Goal: Navigation & Orientation: Find specific page/section

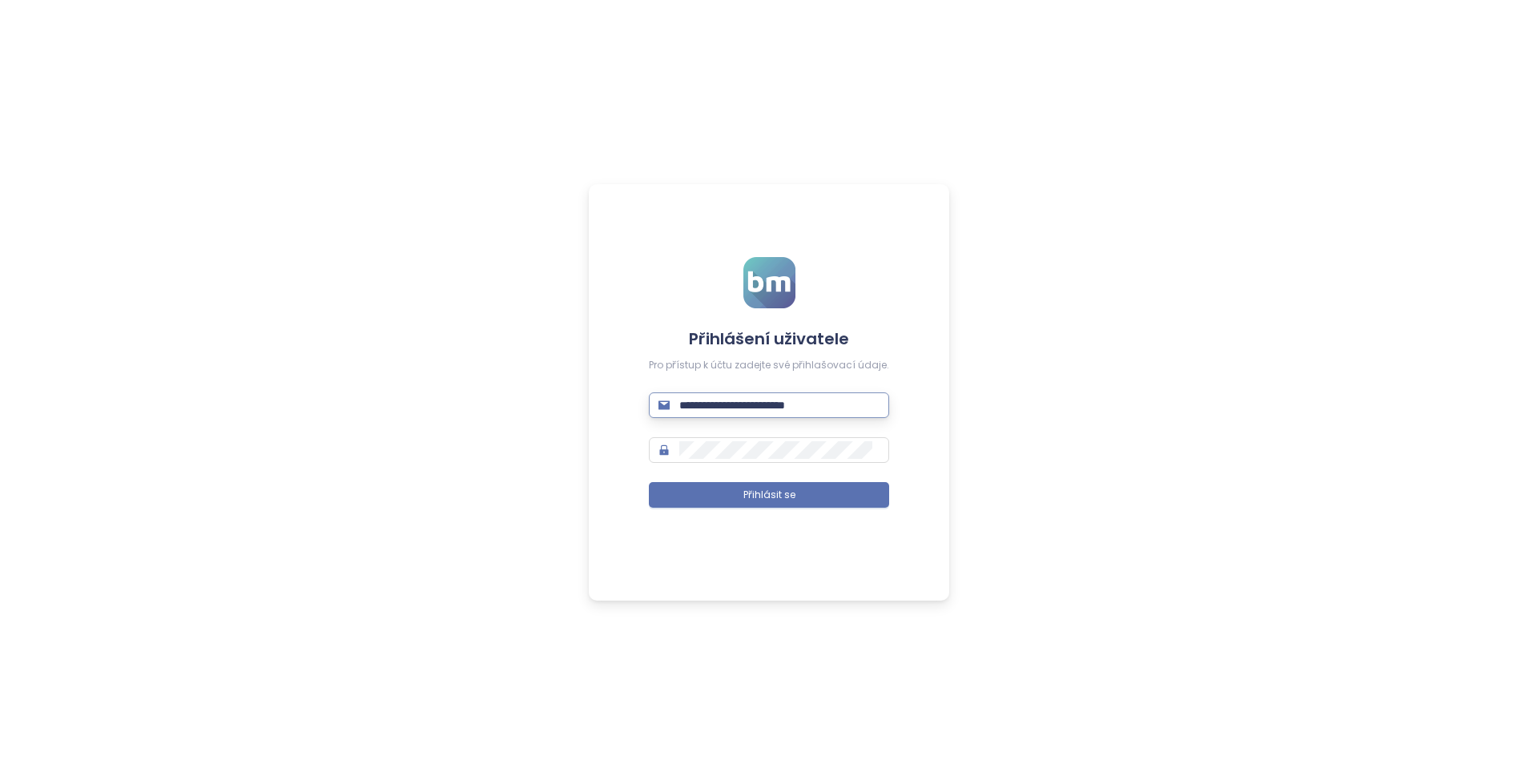
click at [839, 413] on input "**********" at bounding box center [780, 405] width 201 height 17
type input "**********"
click at [805, 501] on button "Přihlásit se" at bounding box center [769, 495] width 240 height 26
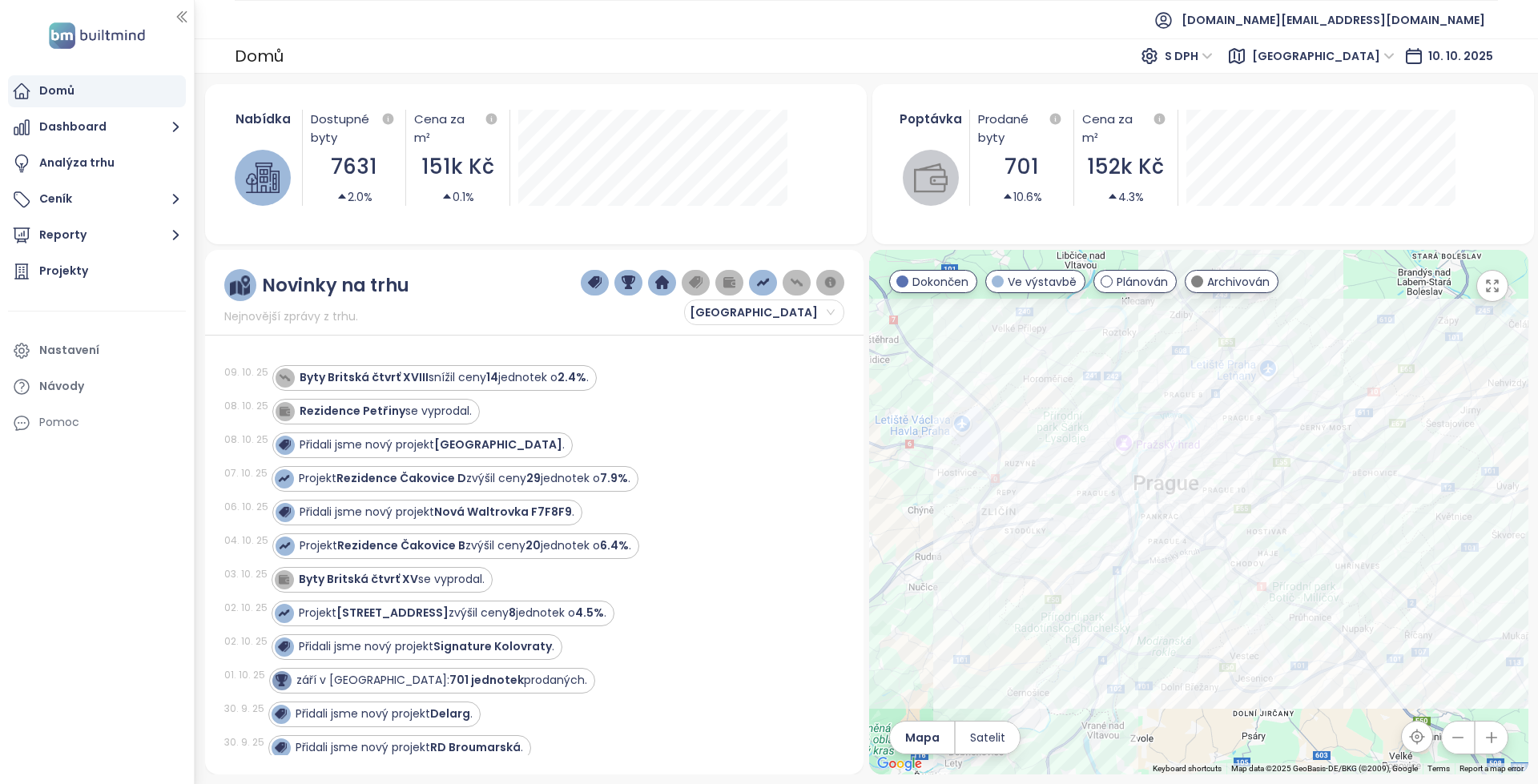
click at [1381, 70] on span "[GEOGRAPHIC_DATA]" at bounding box center [1325, 55] width 158 height 29
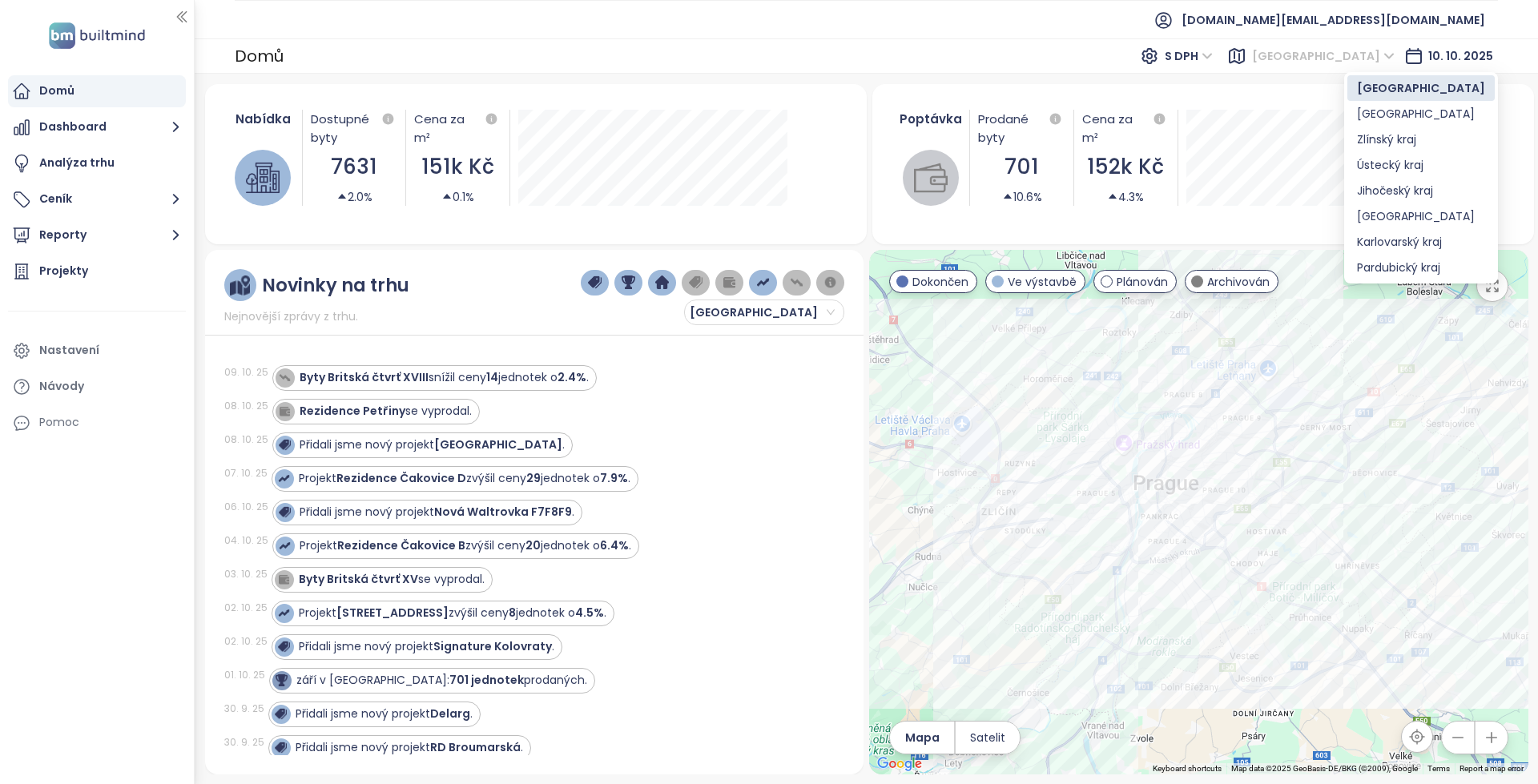
click at [1381, 65] on span "[GEOGRAPHIC_DATA]" at bounding box center [1323, 56] width 143 height 24
click at [1416, 217] on div "[GEOGRAPHIC_DATA]" at bounding box center [1420, 216] width 128 height 17
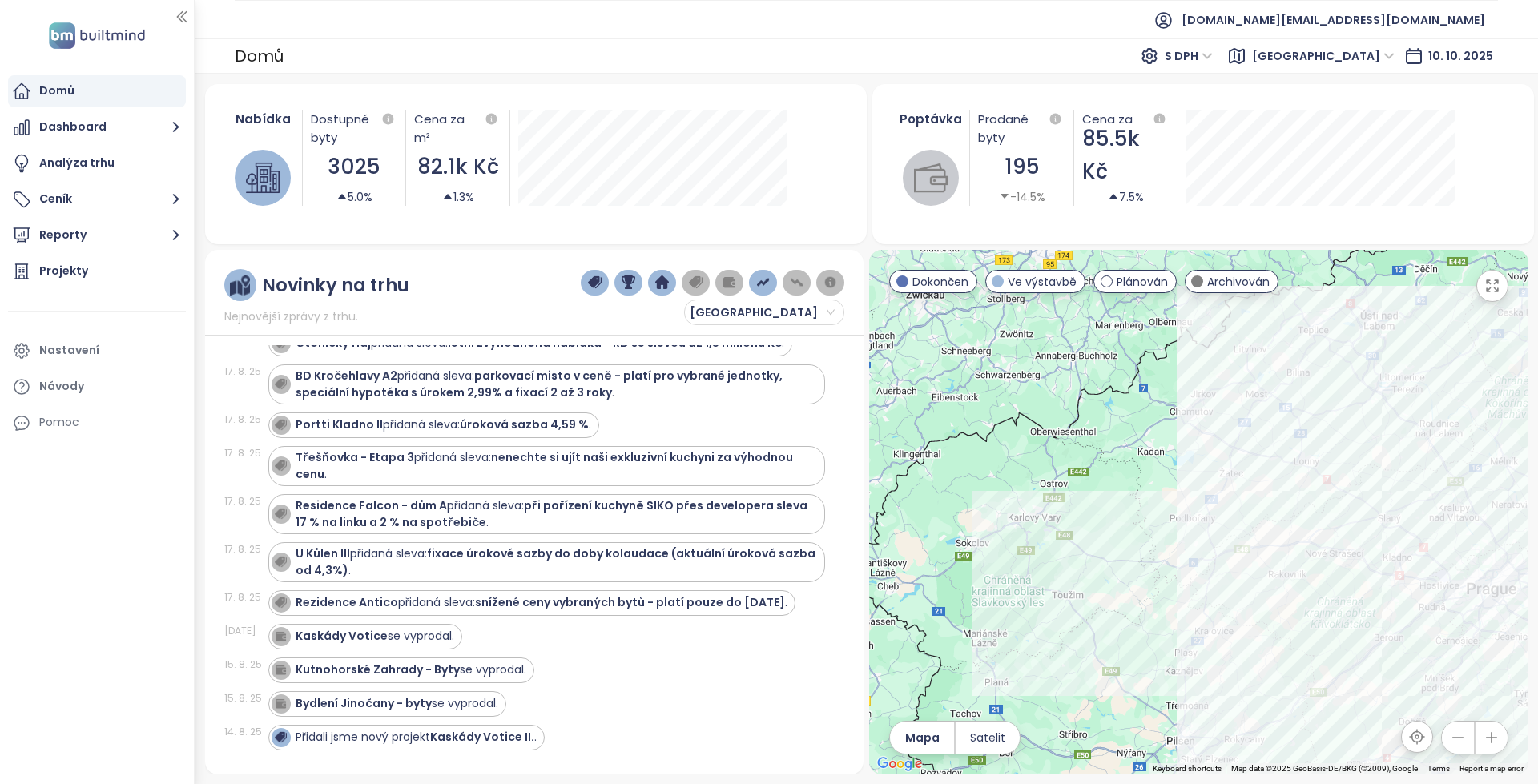
scroll to position [36055, 0]
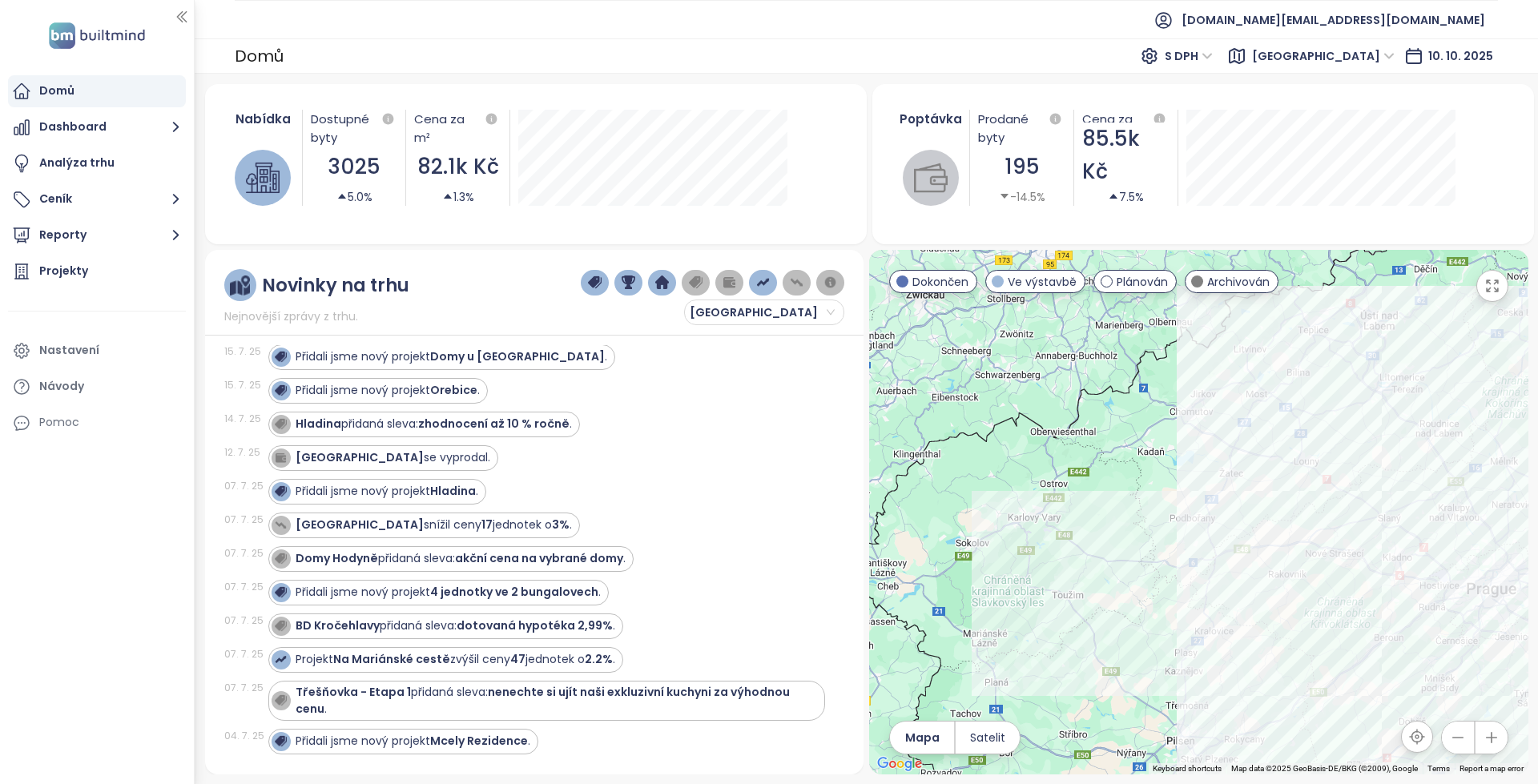
drag, startPoint x: 673, startPoint y: 501, endPoint x: 737, endPoint y: 626, distance: 140.4
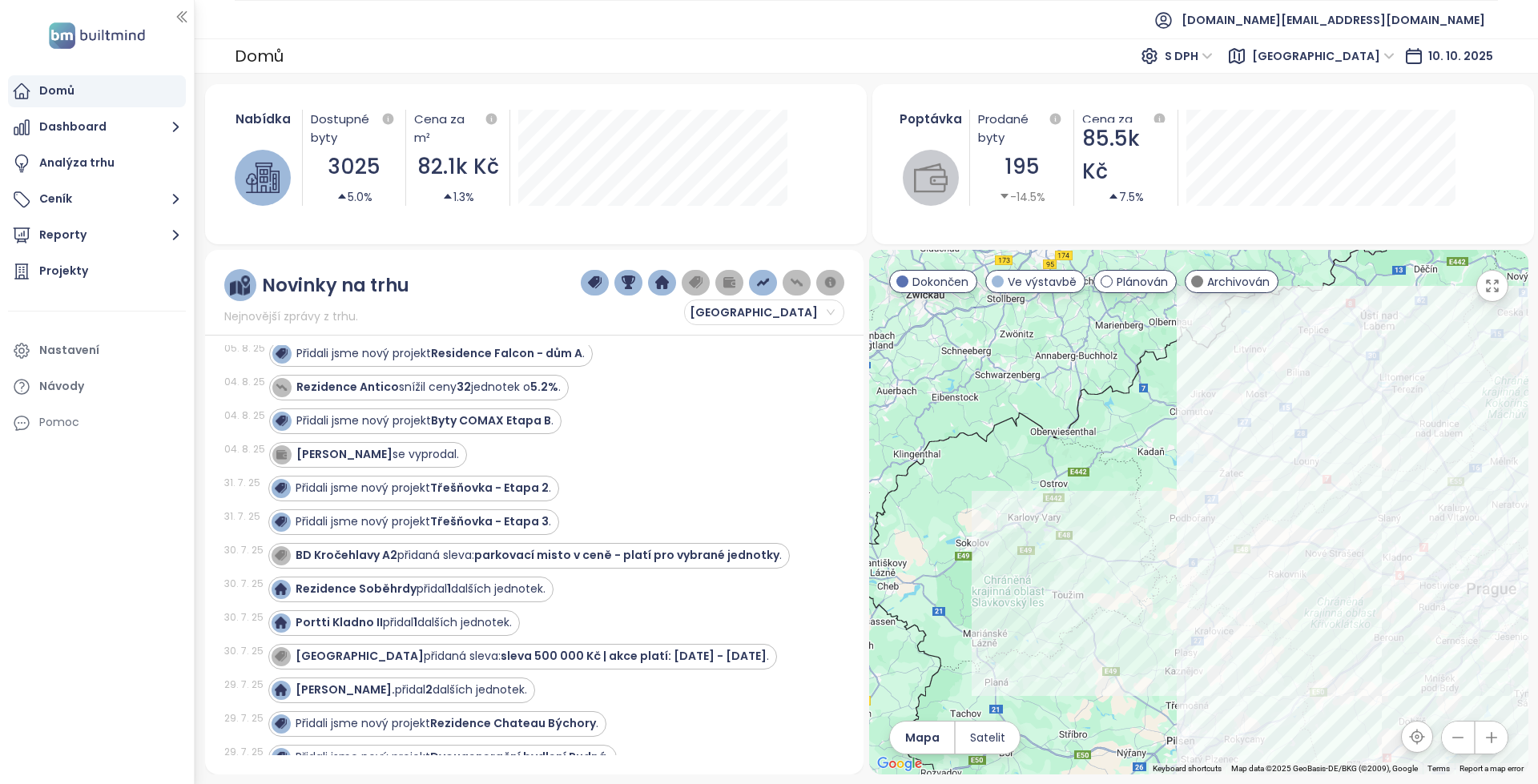
scroll to position [0, 0]
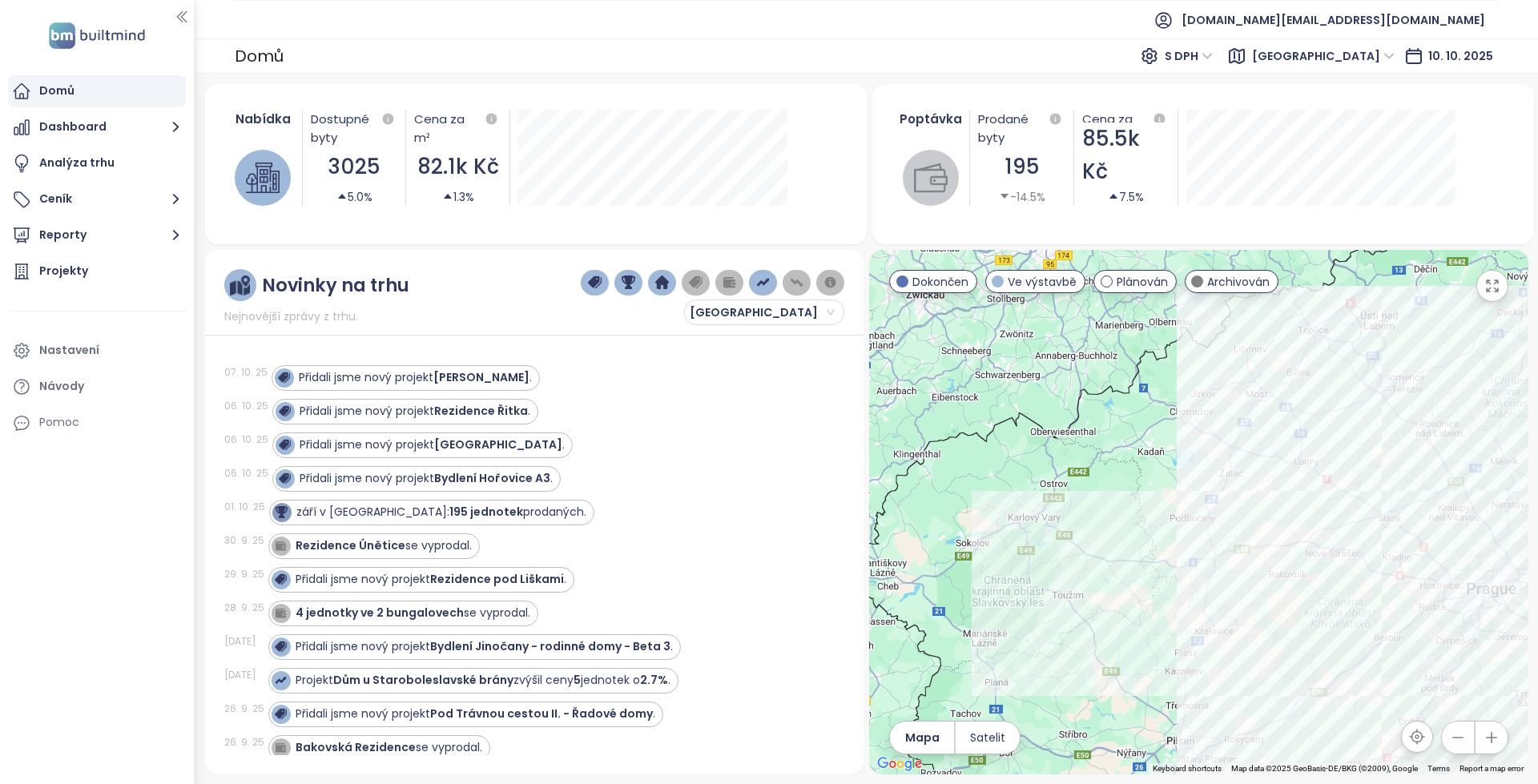
drag, startPoint x: 743, startPoint y: 489, endPoint x: 811, endPoint y: 137, distance: 358.5
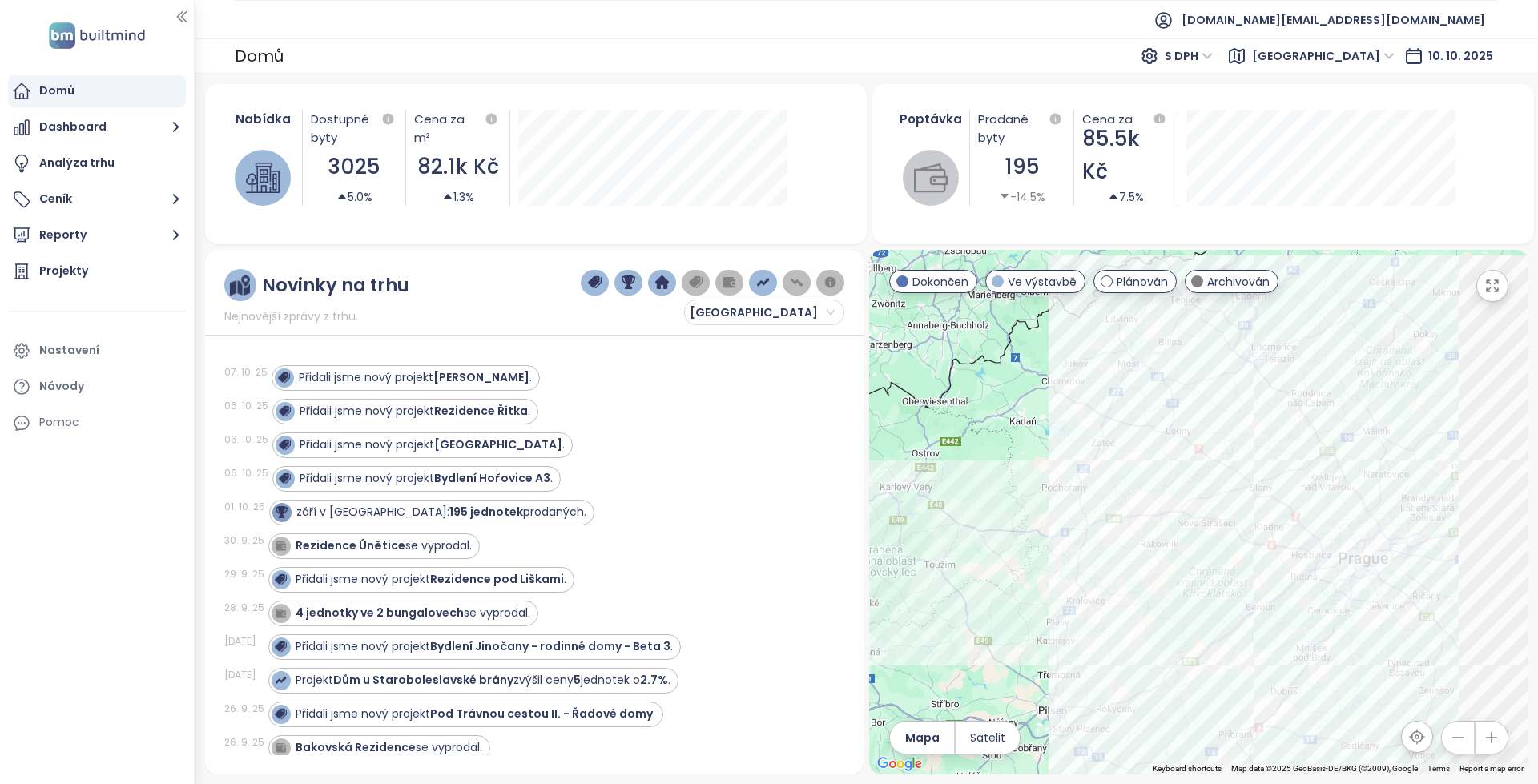
drag, startPoint x: 1169, startPoint y: 374, endPoint x: 980, endPoint y: 331, distance: 193.8
click at [980, 331] on div at bounding box center [1198, 512] width 659 height 525
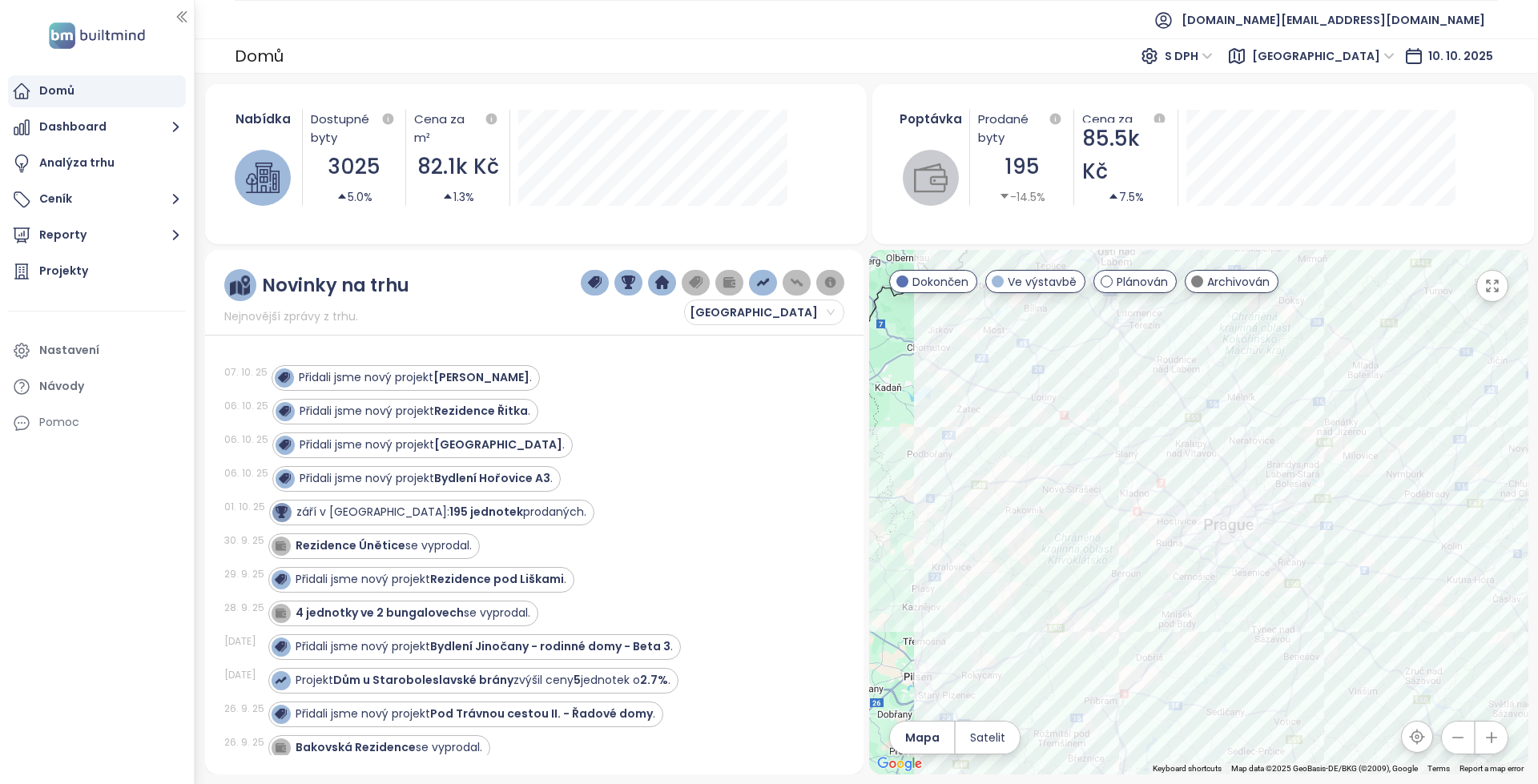
drag, startPoint x: 1086, startPoint y: 376, endPoint x: 1026, endPoint y: 356, distance: 63.2
click at [1026, 356] on div at bounding box center [1198, 512] width 659 height 525
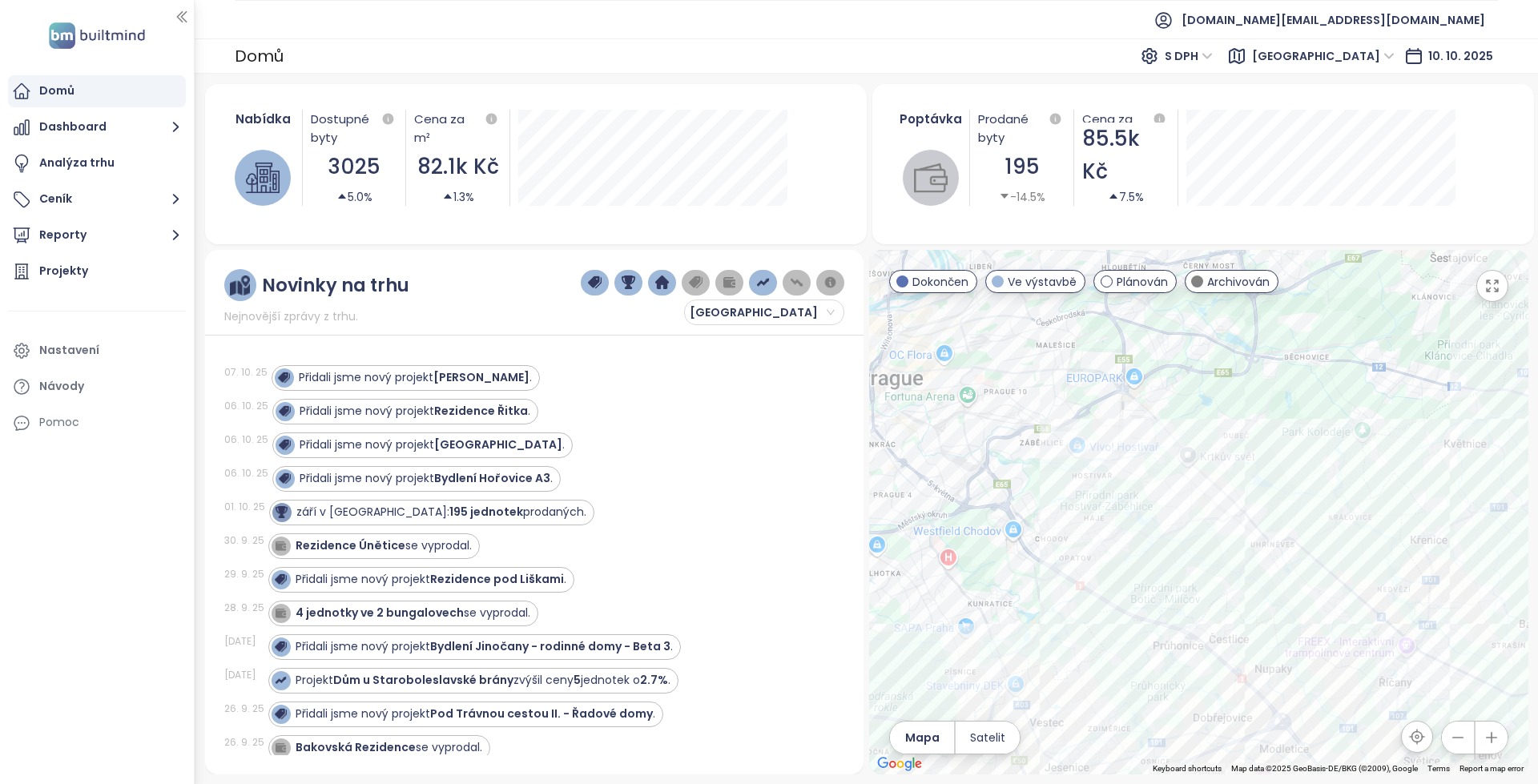
drag, startPoint x: 1191, startPoint y: 505, endPoint x: 1016, endPoint y: 438, distance: 187.4
click at [1016, 438] on div at bounding box center [1198, 512] width 659 height 525
click at [1235, 452] on div "Mezi vilkami" at bounding box center [1198, 512] width 659 height 525
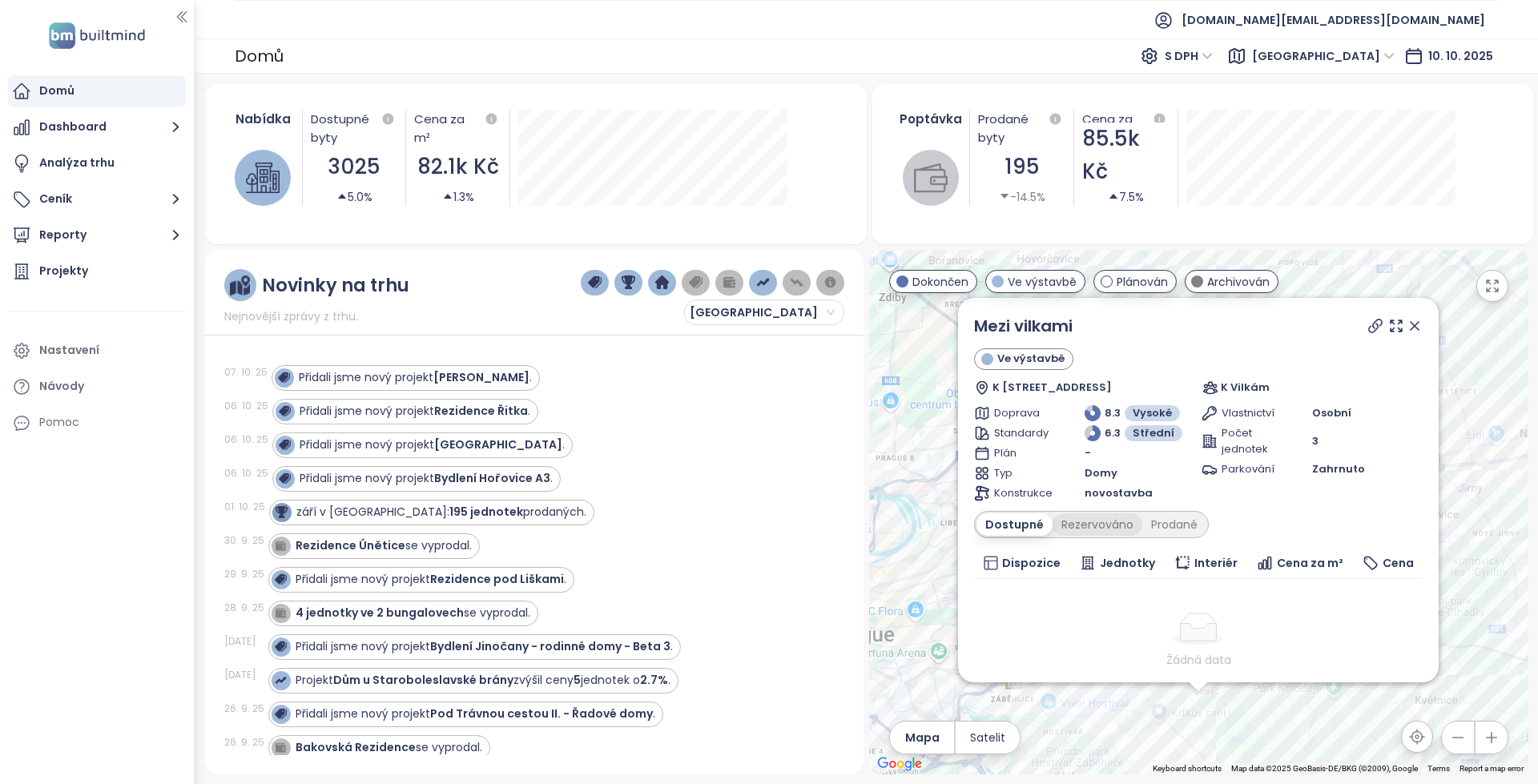
click at [1075, 519] on div "Rezervováno" at bounding box center [1097, 525] width 90 height 22
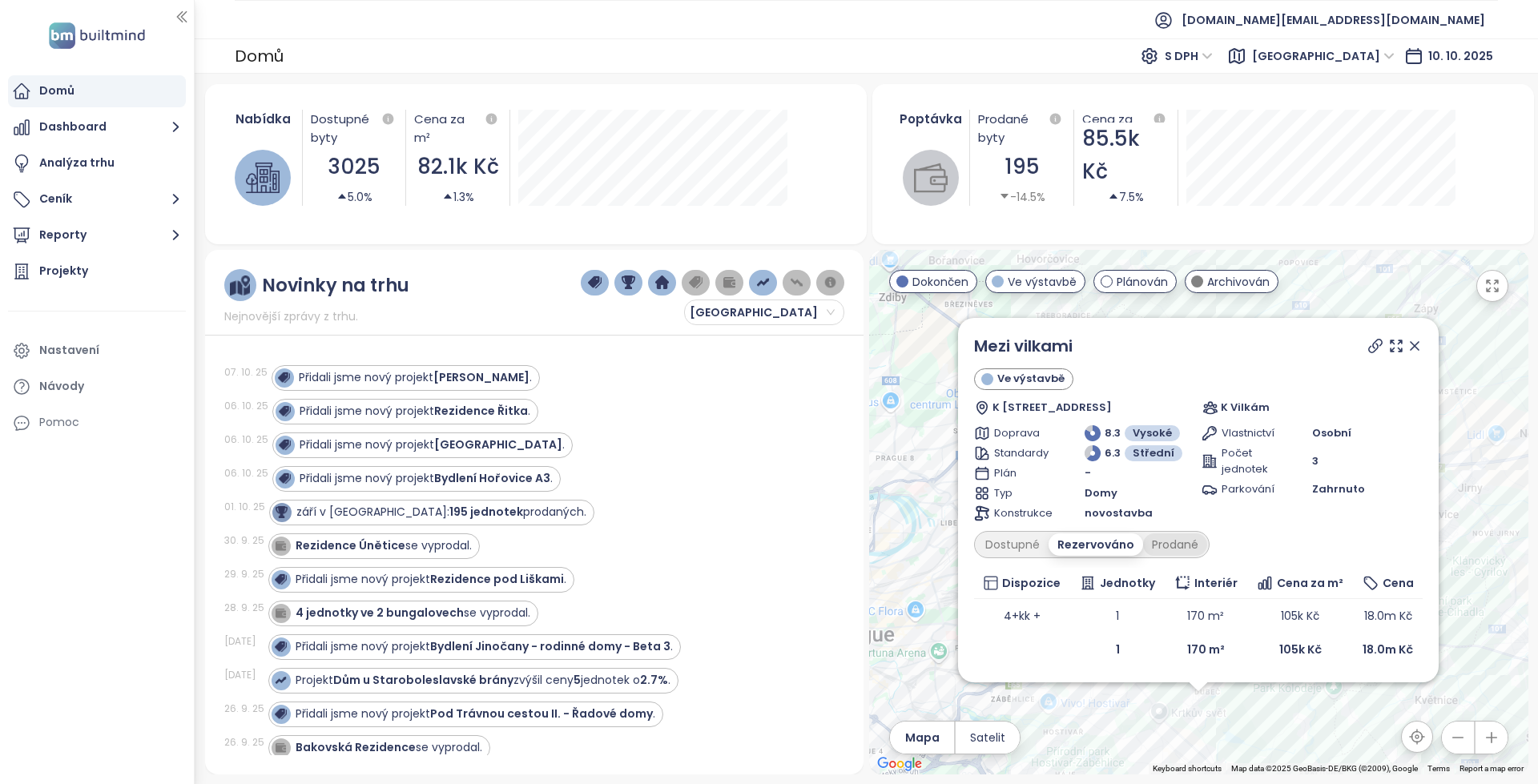
click at [1180, 551] on div "Prodané" at bounding box center [1175, 545] width 64 height 22
click at [1414, 347] on icon at bounding box center [1414, 346] width 8 height 8
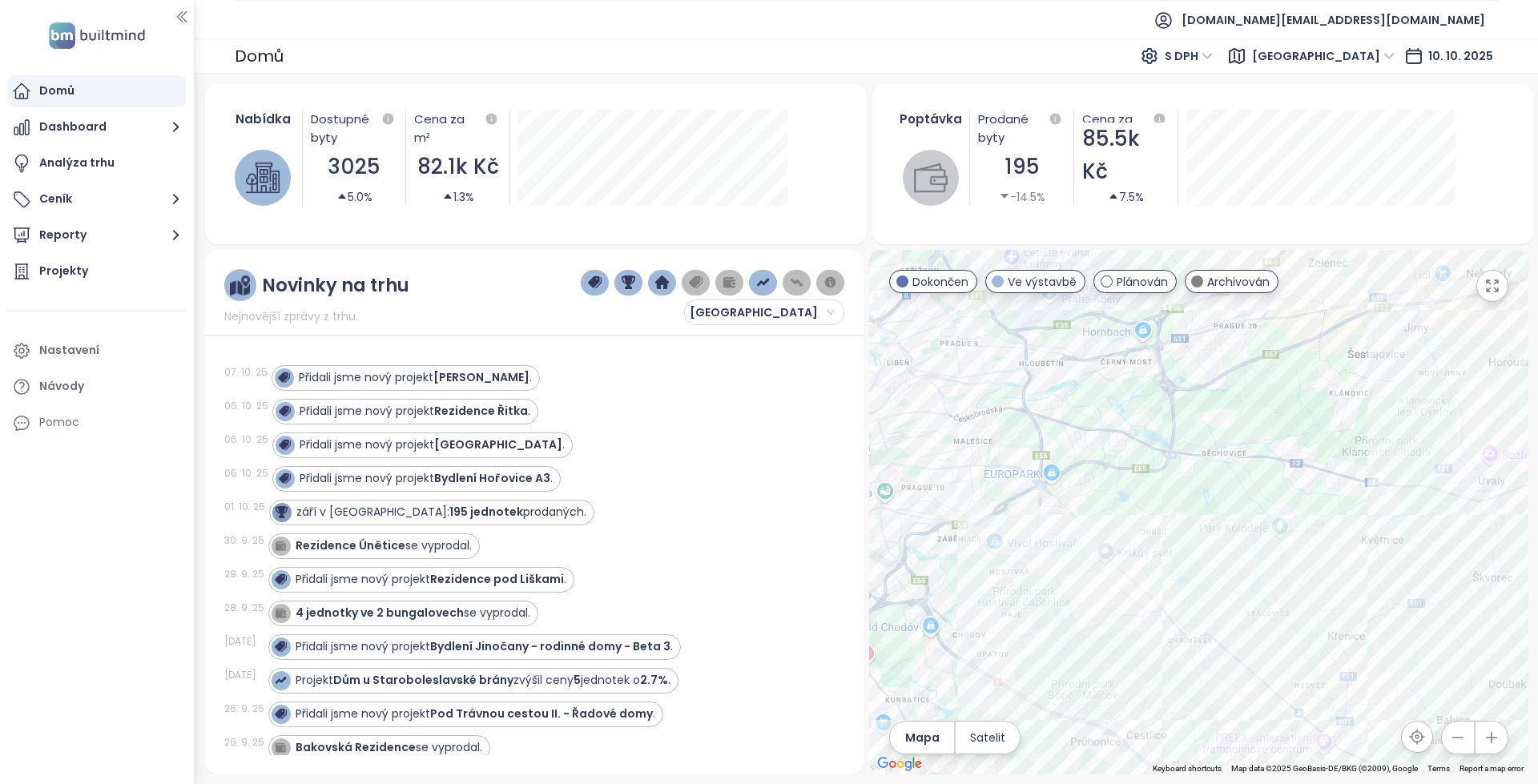
drag, startPoint x: 1299, startPoint y: 574, endPoint x: 1243, endPoint y: 410, distance: 173.3
click at [1243, 410] on div at bounding box center [1198, 512] width 659 height 525
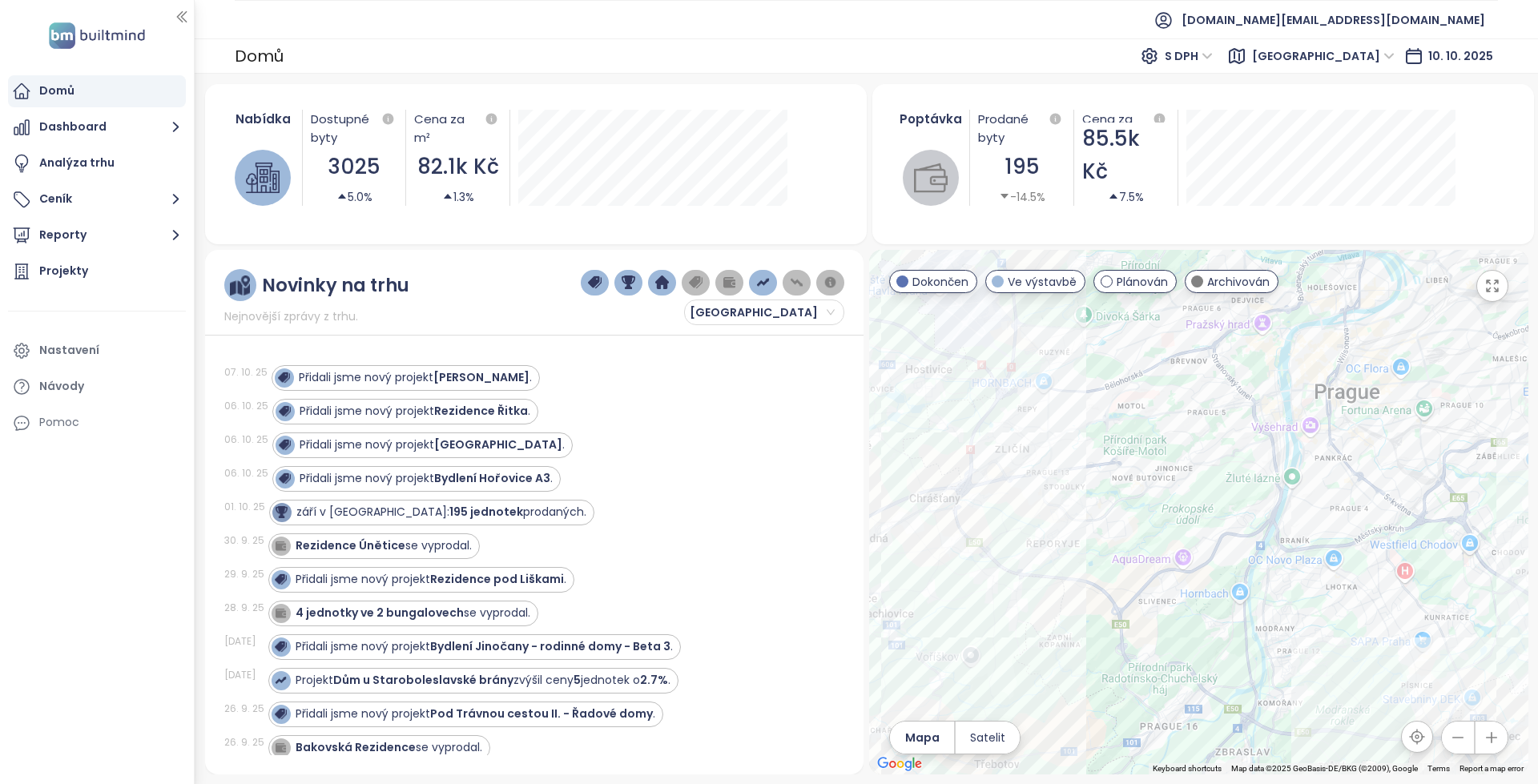
drag, startPoint x: 1072, startPoint y: 489, endPoint x: 1154, endPoint y: 532, distance: 92.6
click at [1154, 532] on div at bounding box center [1198, 512] width 659 height 525
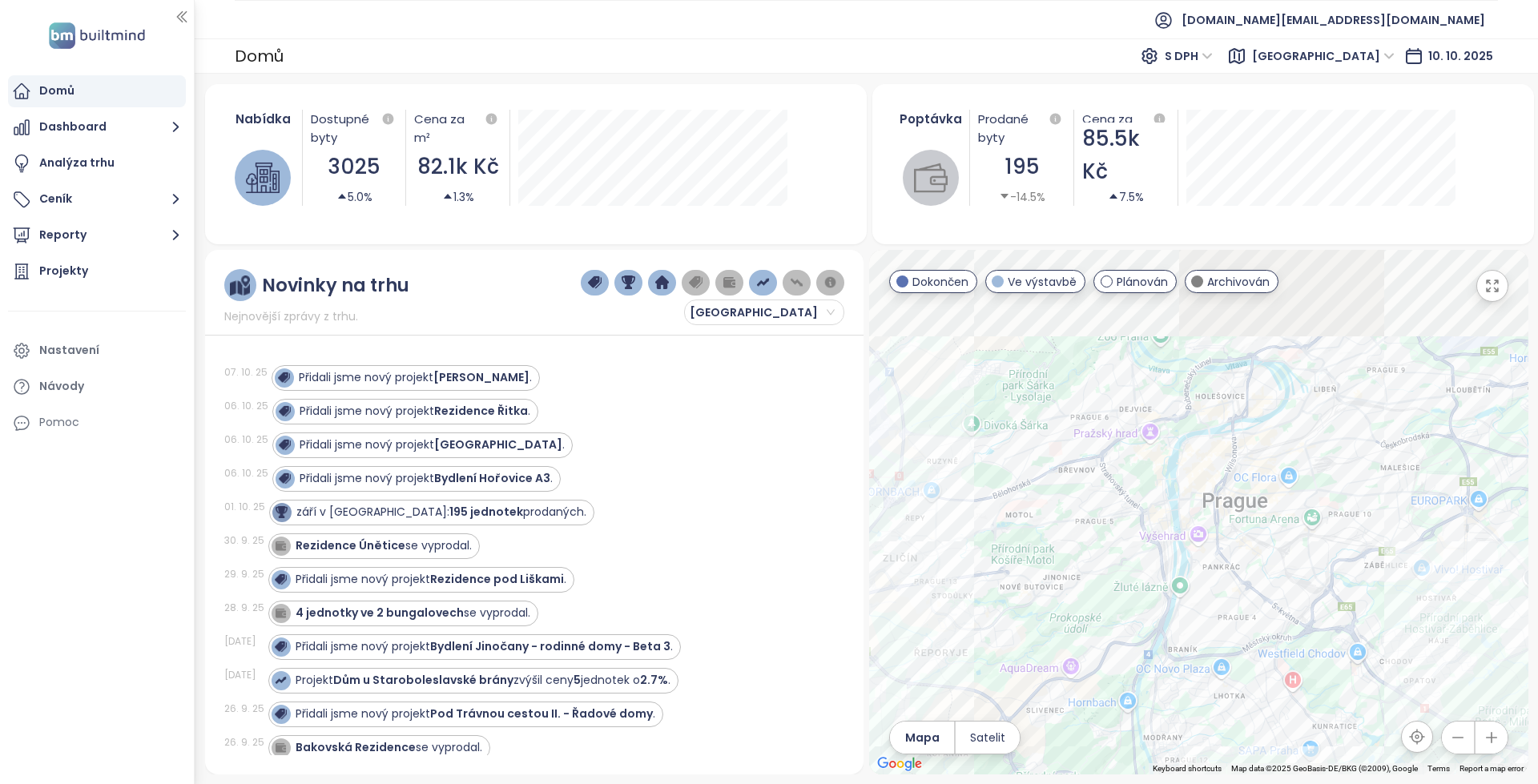
drag, startPoint x: 1156, startPoint y: 532, endPoint x: 1127, endPoint y: 564, distance: 43.2
click at [1132, 556] on div at bounding box center [1198, 512] width 659 height 525
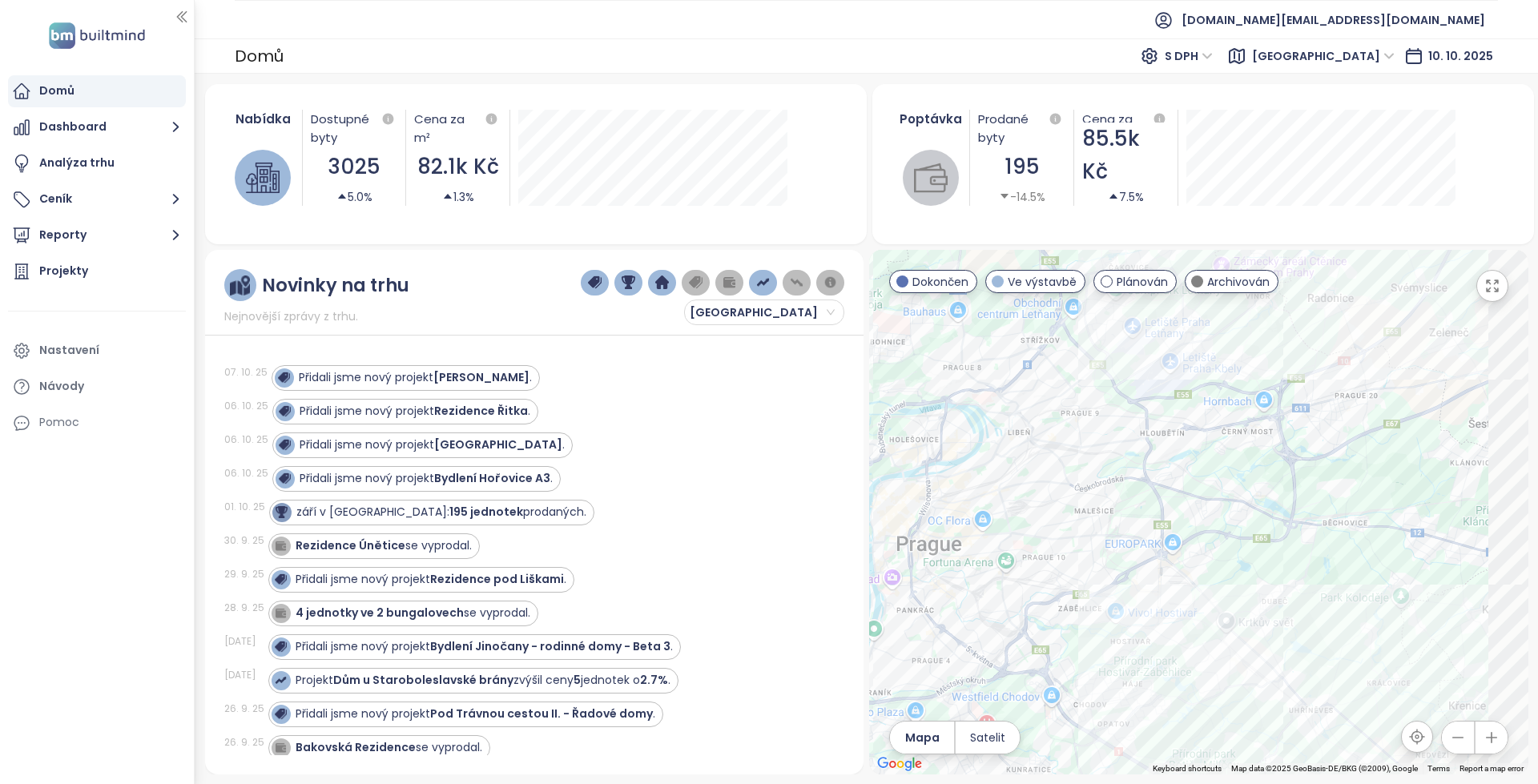
drag, startPoint x: 1248, startPoint y: 528, endPoint x: 1074, endPoint y: 357, distance: 244.0
click at [1075, 358] on div at bounding box center [1198, 512] width 659 height 525
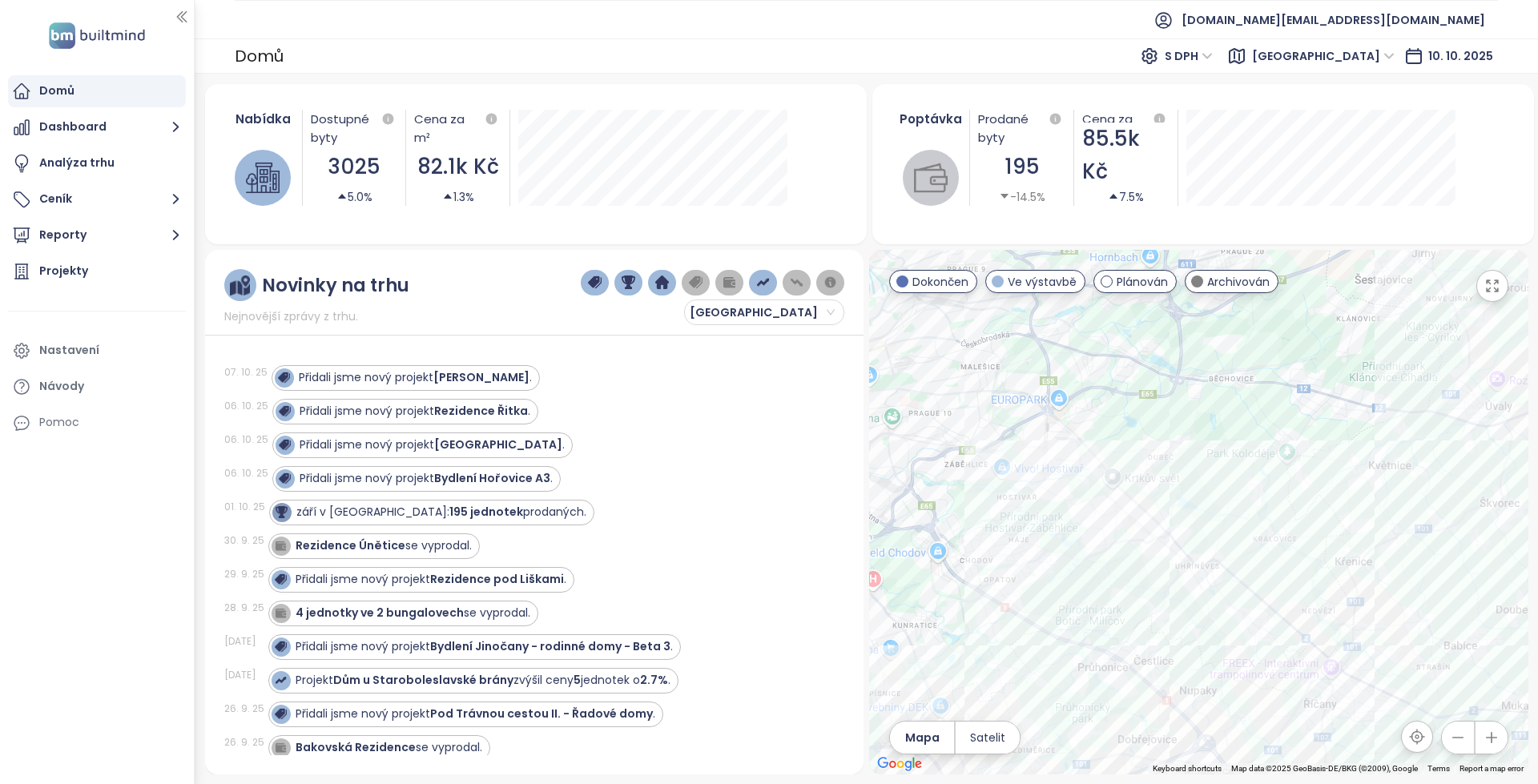
drag, startPoint x: 1183, startPoint y: 575, endPoint x: 1301, endPoint y: 616, distance: 124.9
click at [1297, 616] on div at bounding box center [1198, 512] width 659 height 525
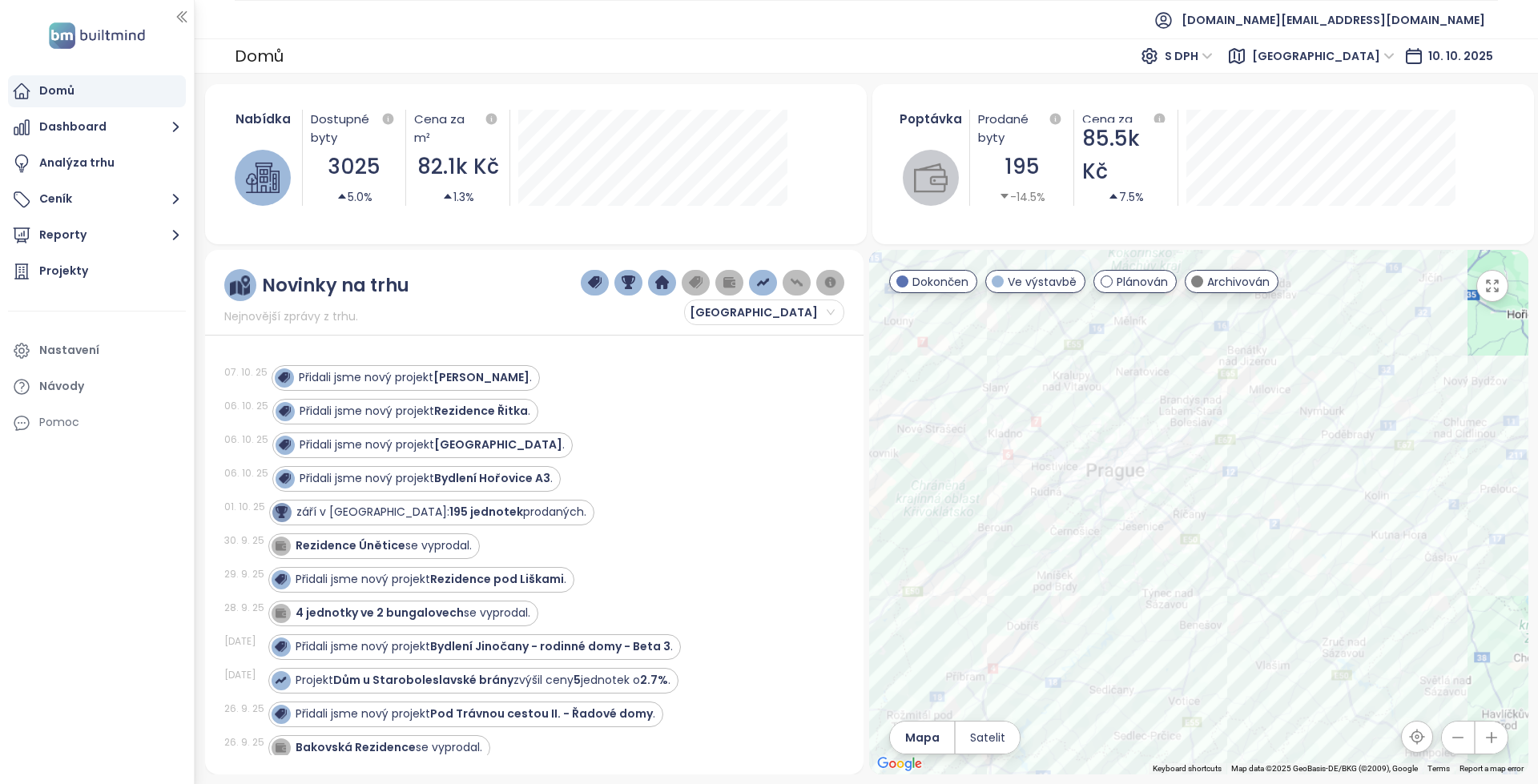
drag, startPoint x: 1172, startPoint y: 434, endPoint x: 1165, endPoint y: 462, distance: 28.9
click at [1188, 458] on div at bounding box center [1198, 512] width 659 height 525
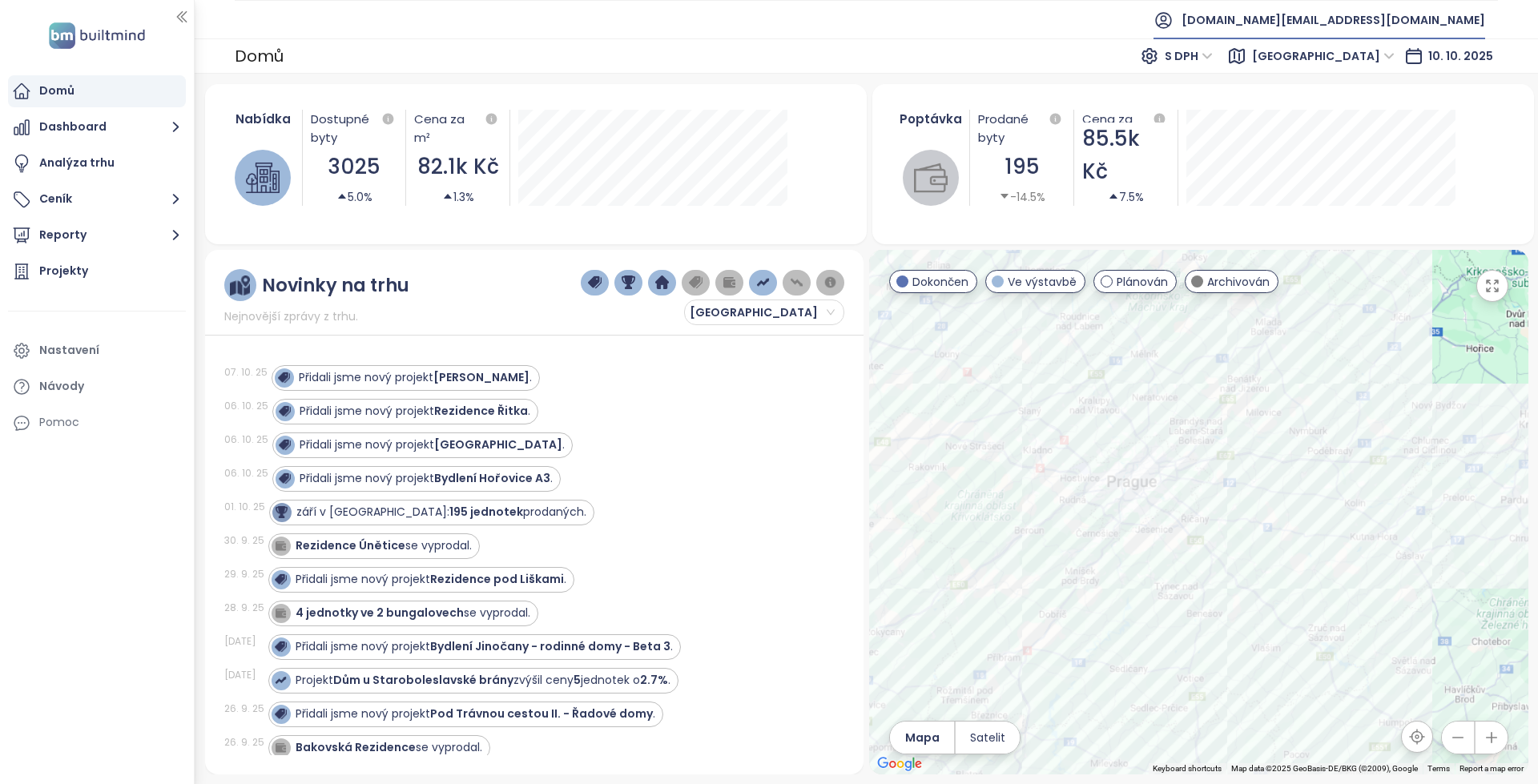
click at [1433, 31] on span "[DOMAIN_NAME][EMAIL_ADDRESS][DOMAIN_NAME]" at bounding box center [1332, 20] width 303 height 38
click at [1366, 76] on li "Odhlásit se" at bounding box center [1404, 65] width 155 height 32
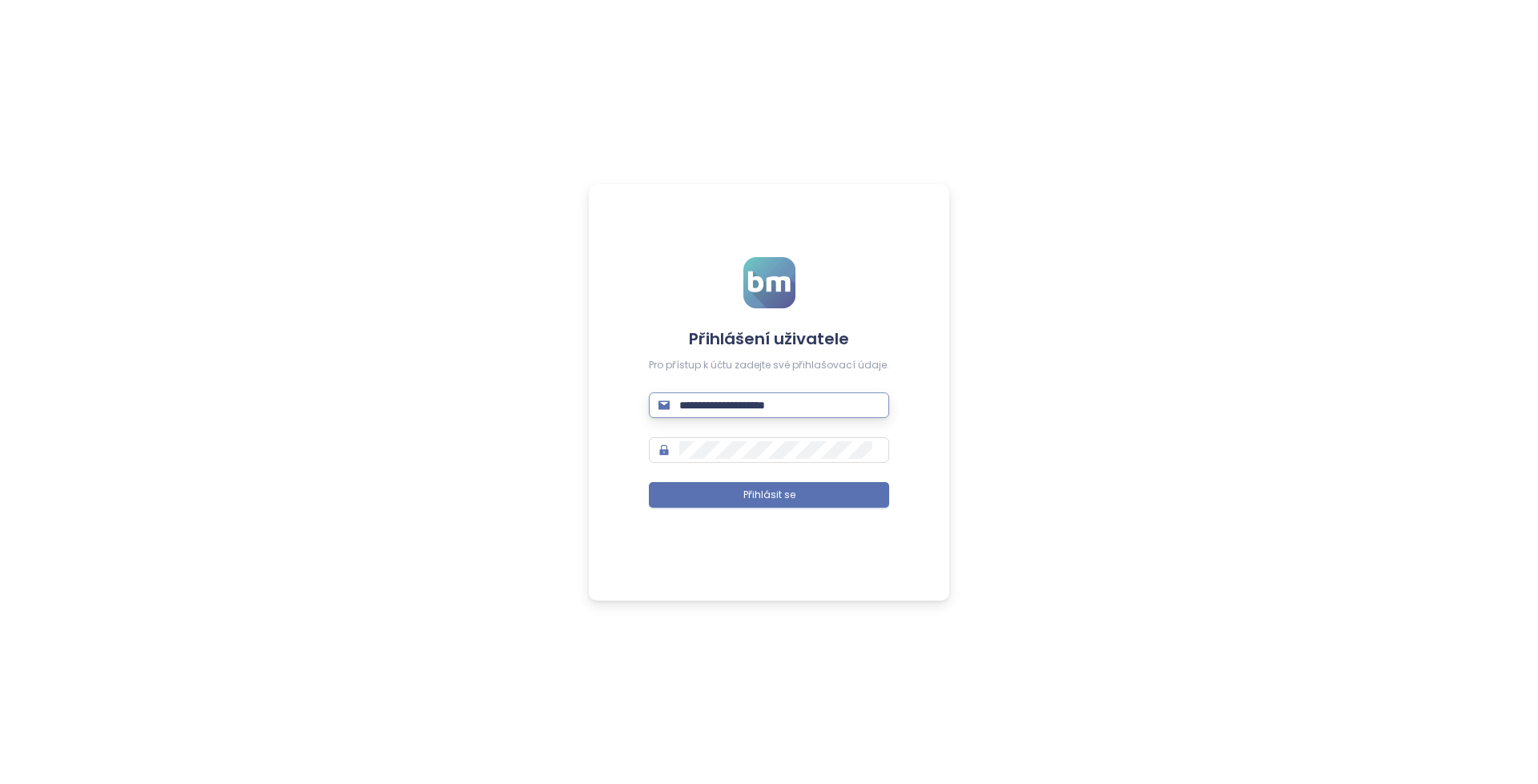
click at [756, 409] on input "**********" at bounding box center [780, 405] width 201 height 17
paste input "text"
type input "**********"
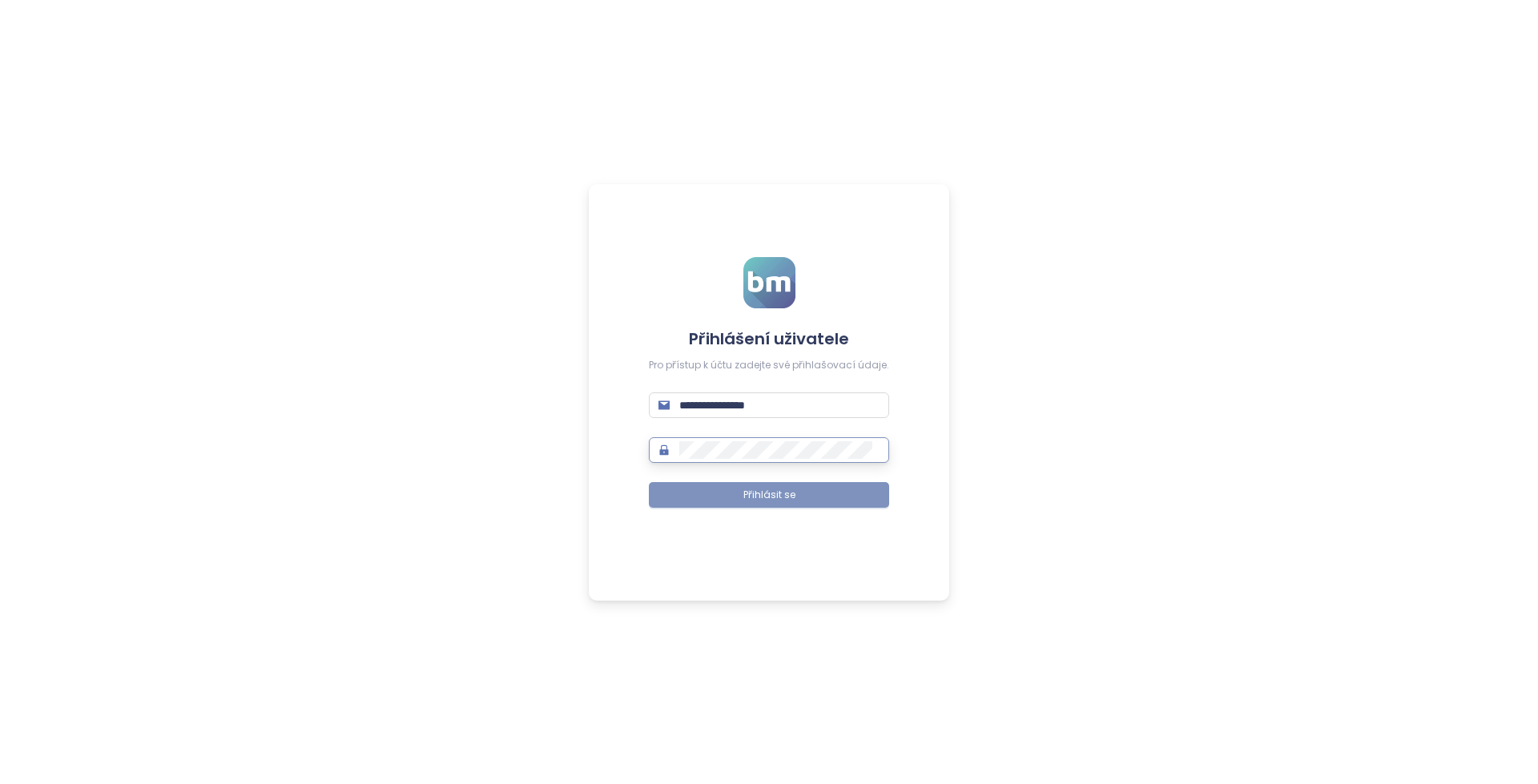
click at [826, 502] on button "Přihlásit se" at bounding box center [769, 495] width 240 height 26
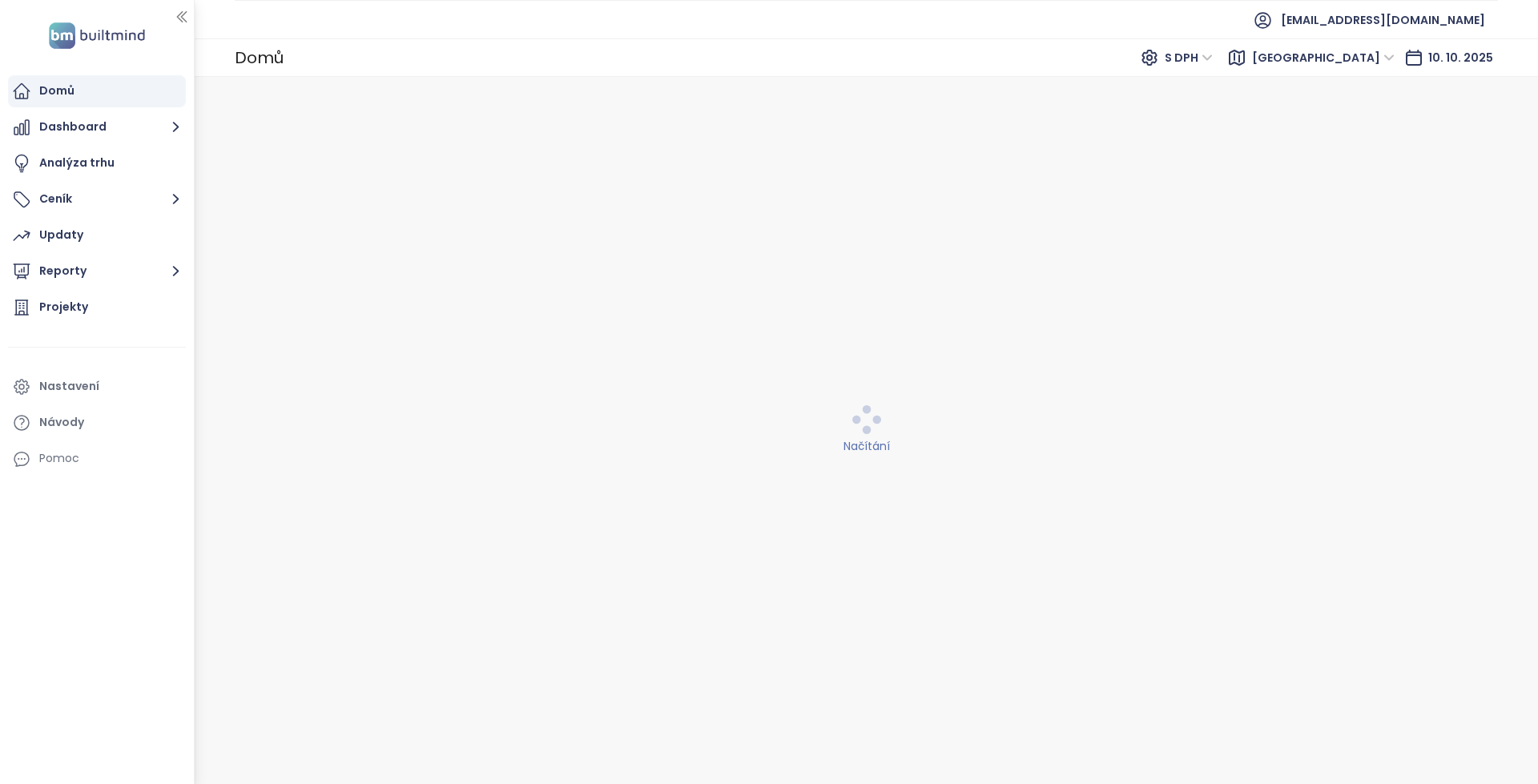
click at [1344, 61] on span "[GEOGRAPHIC_DATA]" at bounding box center [1323, 58] width 143 height 24
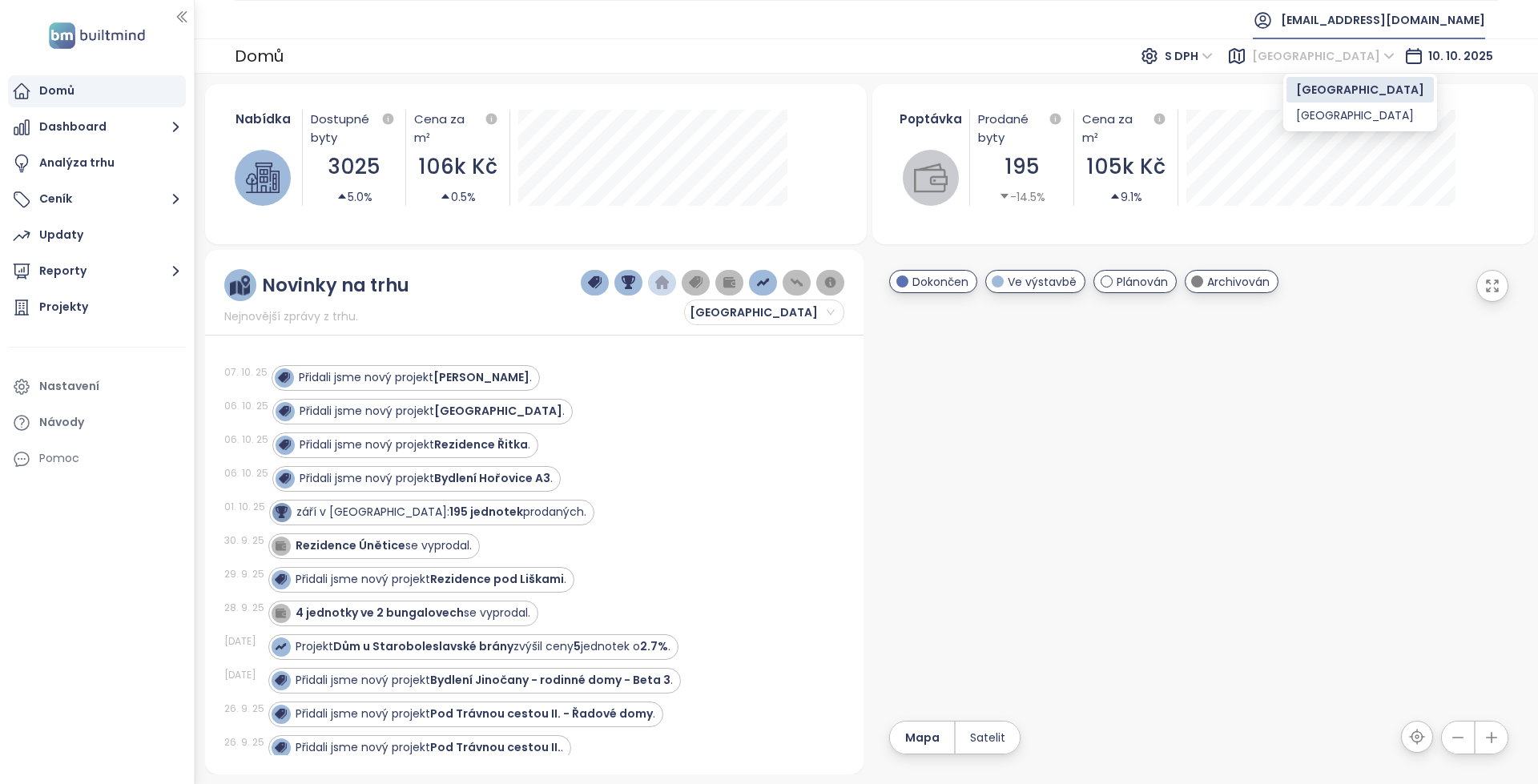
click at [1433, 3] on span "[EMAIL_ADDRESS][DOMAIN_NAME]" at bounding box center [1382, 20] width 204 height 38
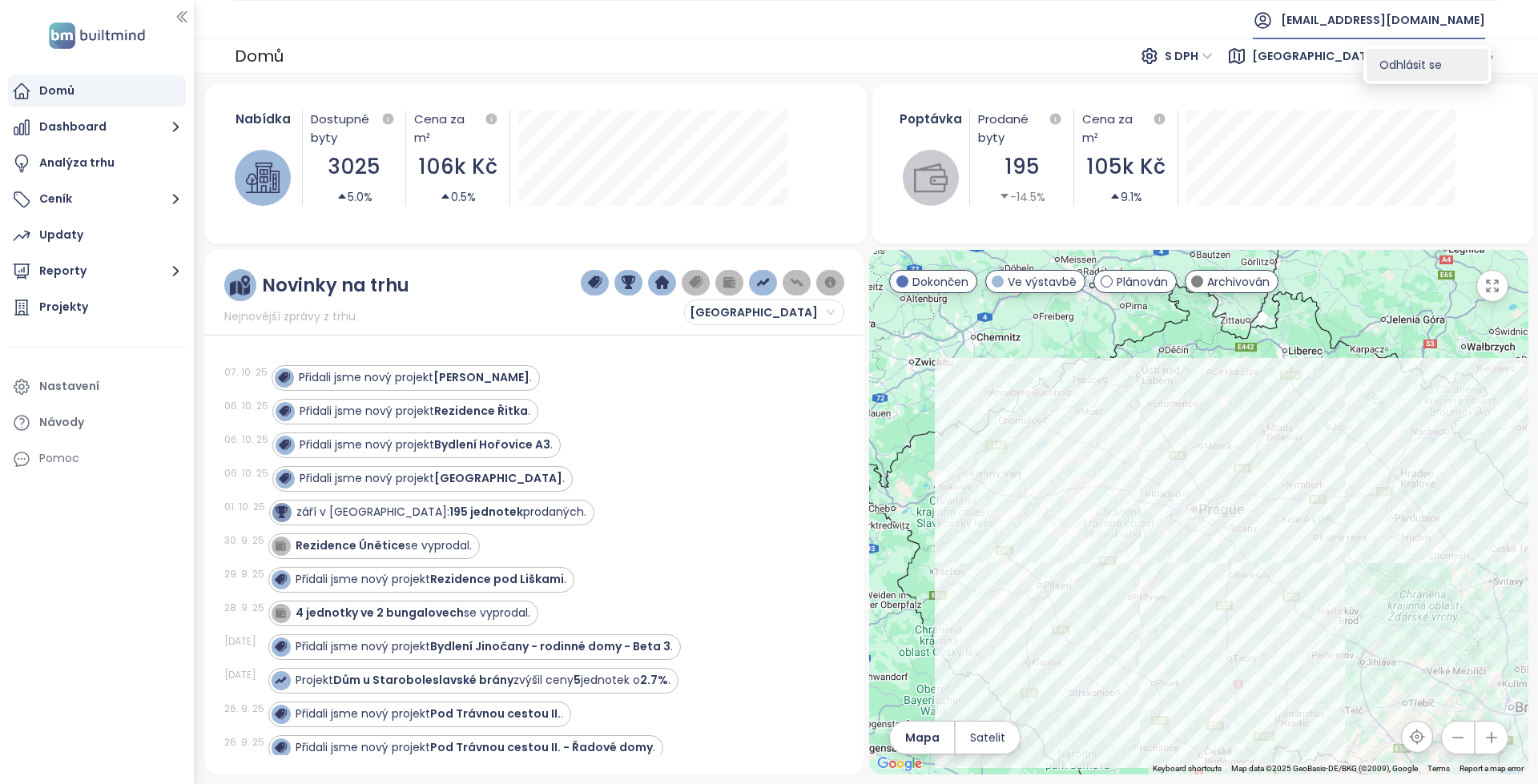
click at [1421, 58] on span "Odhlásit se" at bounding box center [1410, 65] width 62 height 16
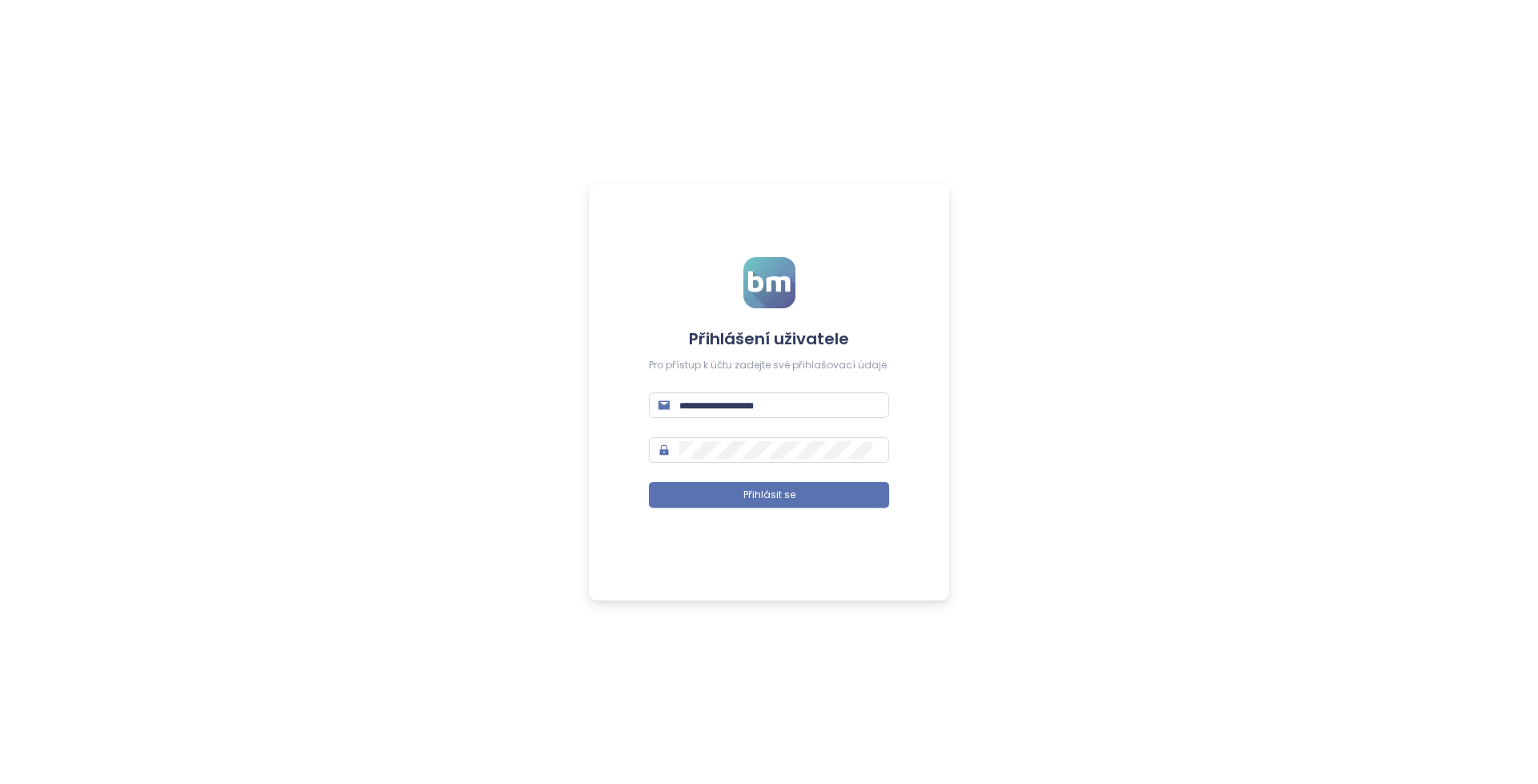
type input "**********"
